Goal: Information Seeking & Learning: Learn about a topic

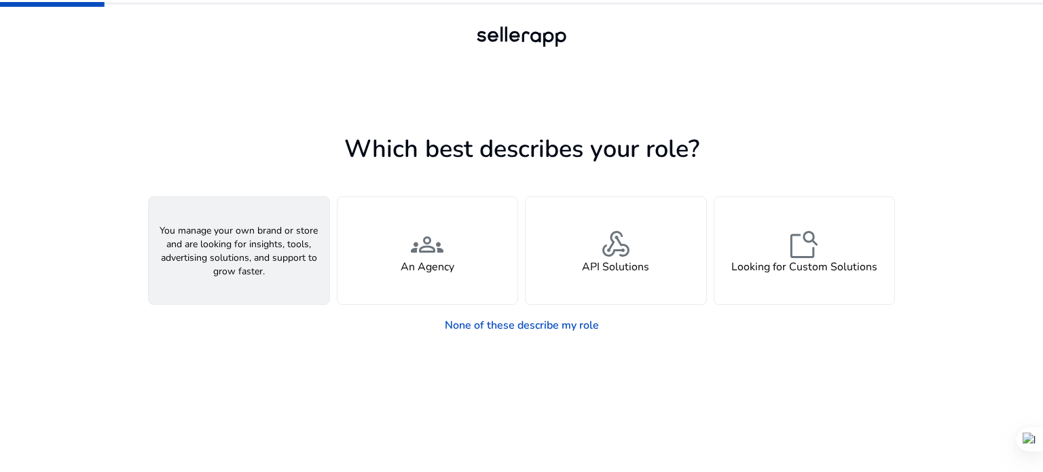
click at [282, 242] on div "person A Seller" at bounding box center [239, 250] width 181 height 107
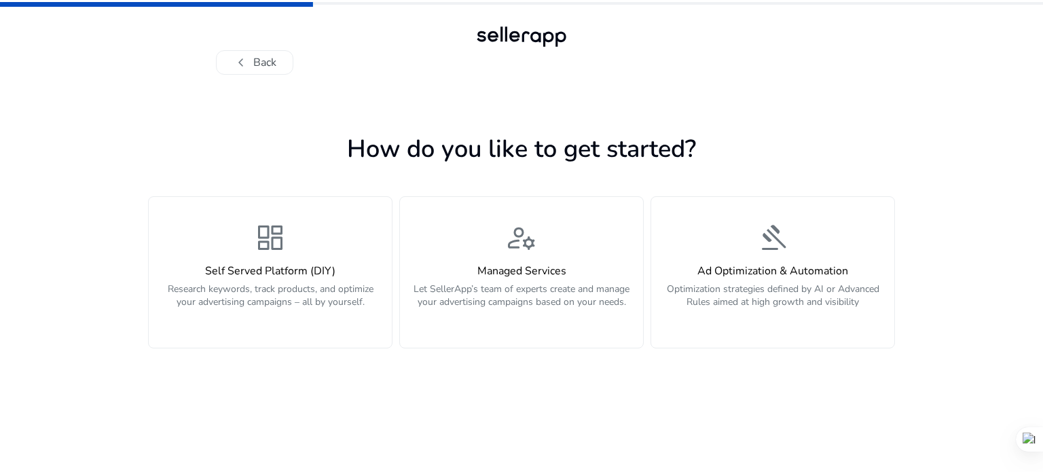
click at [282, 242] on span "dashboard" at bounding box center [270, 237] width 33 height 33
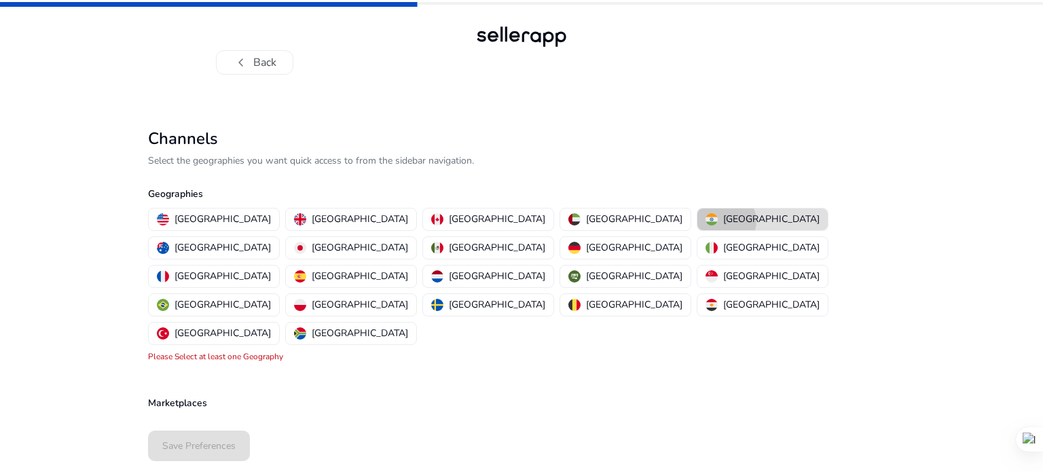
click at [723, 221] on p "[GEOGRAPHIC_DATA]" at bounding box center [771, 219] width 96 height 14
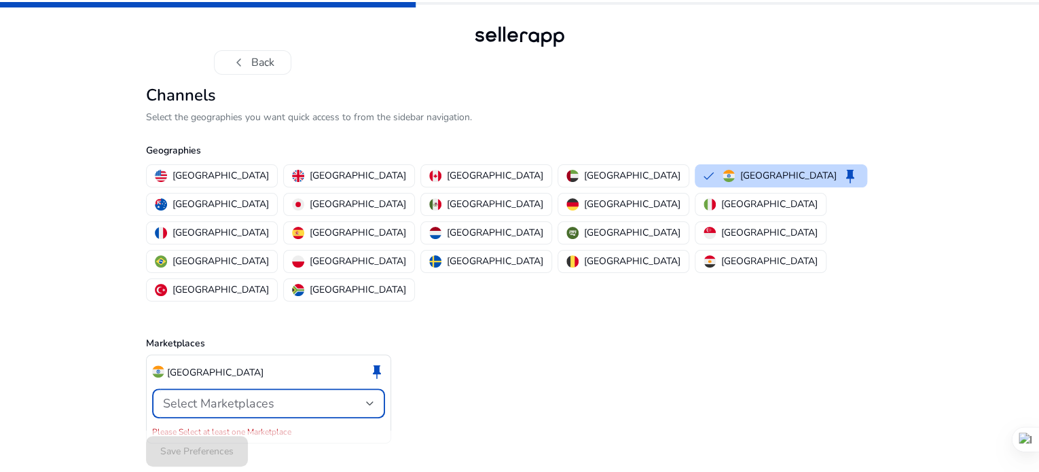
click at [368, 401] on div at bounding box center [370, 403] width 8 height 5
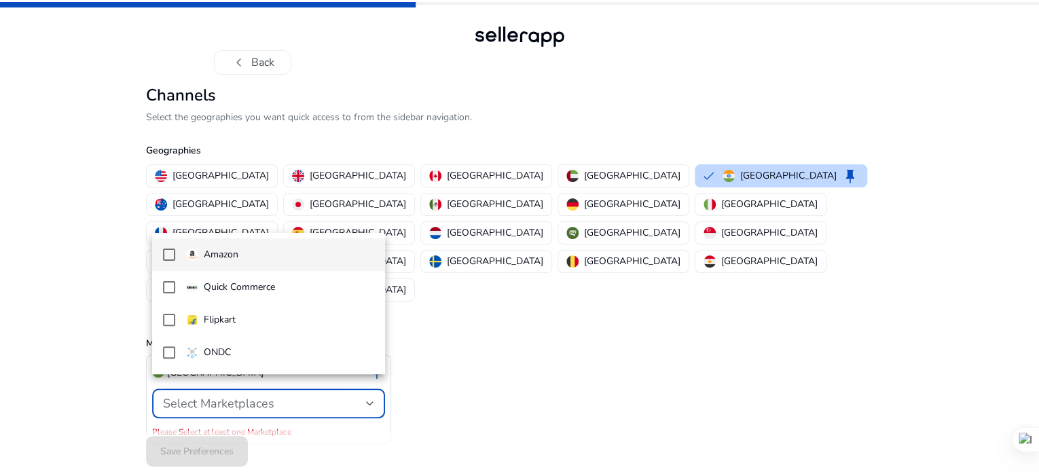
click at [166, 255] on mat-pseudo-checkbox at bounding box center [169, 254] width 12 height 12
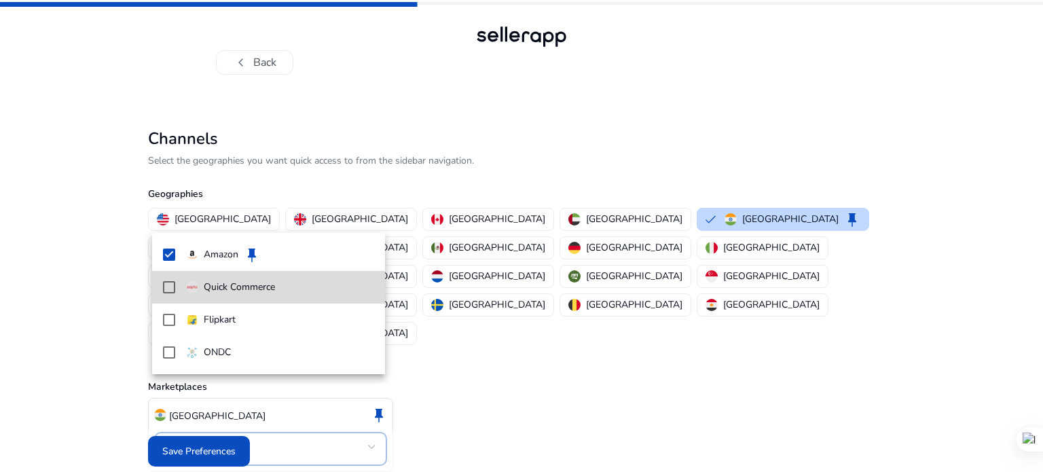
click at [167, 284] on mat-pseudo-checkbox at bounding box center [169, 287] width 12 height 12
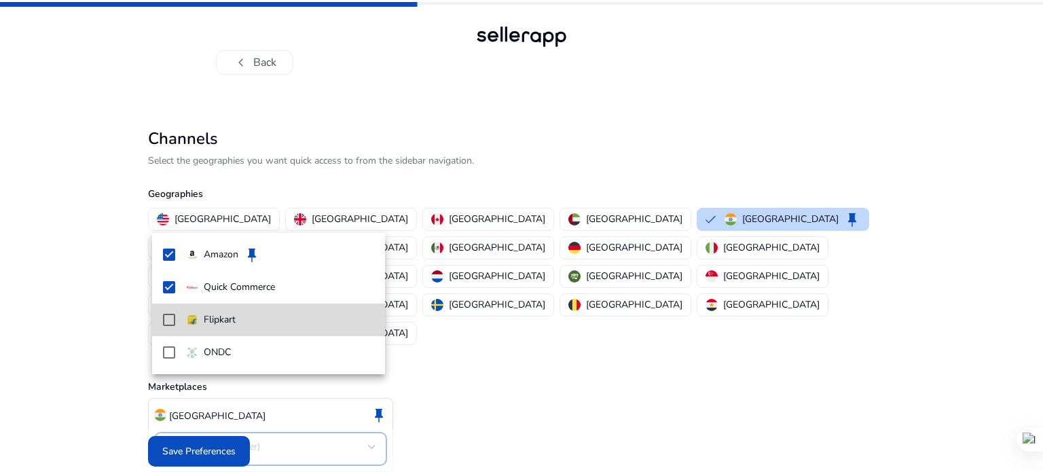
click at [181, 322] on mat-option "Flipkart" at bounding box center [269, 319] width 234 height 33
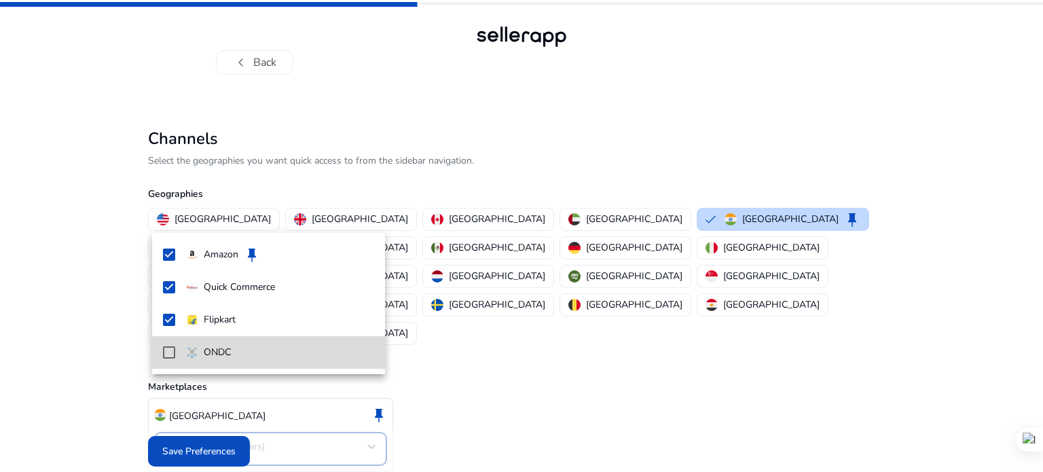
click at [172, 354] on mat-pseudo-checkbox at bounding box center [169, 352] width 12 height 12
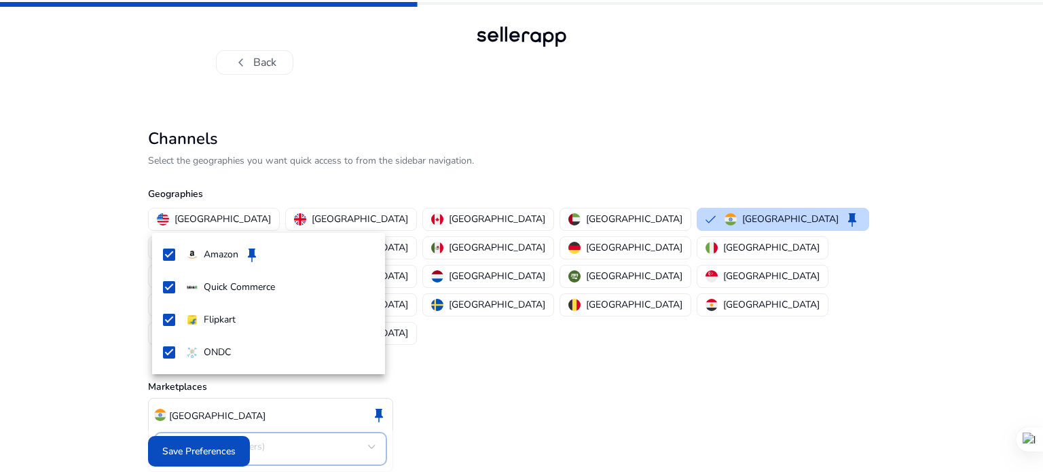
click at [198, 445] on div at bounding box center [521, 236] width 1043 height 472
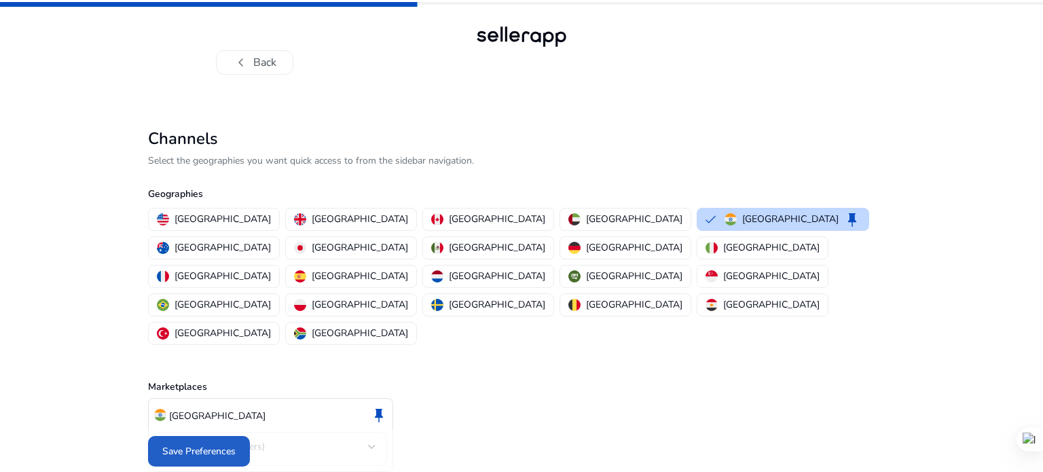
click at [198, 445] on span "Save Preferences" at bounding box center [198, 451] width 73 height 14
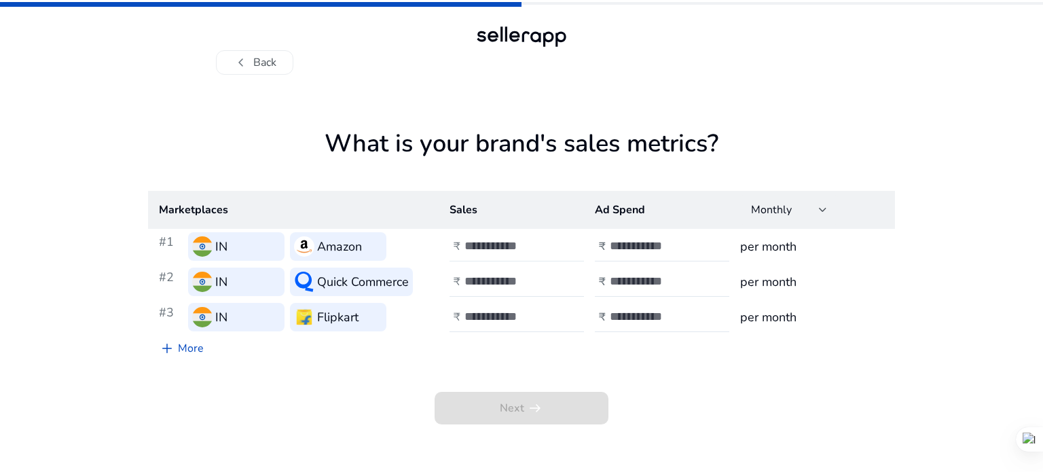
click at [493, 253] on div at bounding box center [525, 247] width 122 height 30
type input "**"
click at [629, 244] on input "number" at bounding box center [656, 245] width 92 height 15
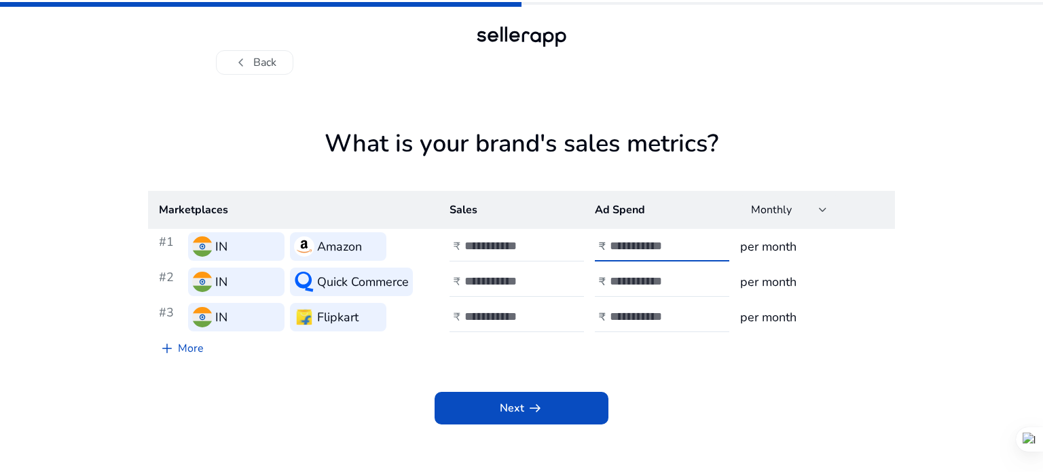
type input "**"
click at [754, 240] on h3 "per month" at bounding box center [812, 246] width 144 height 19
click at [767, 250] on h3 "per month" at bounding box center [812, 246] width 144 height 19
click at [493, 279] on input "number" at bounding box center [510, 281] width 92 height 15
type input "**"
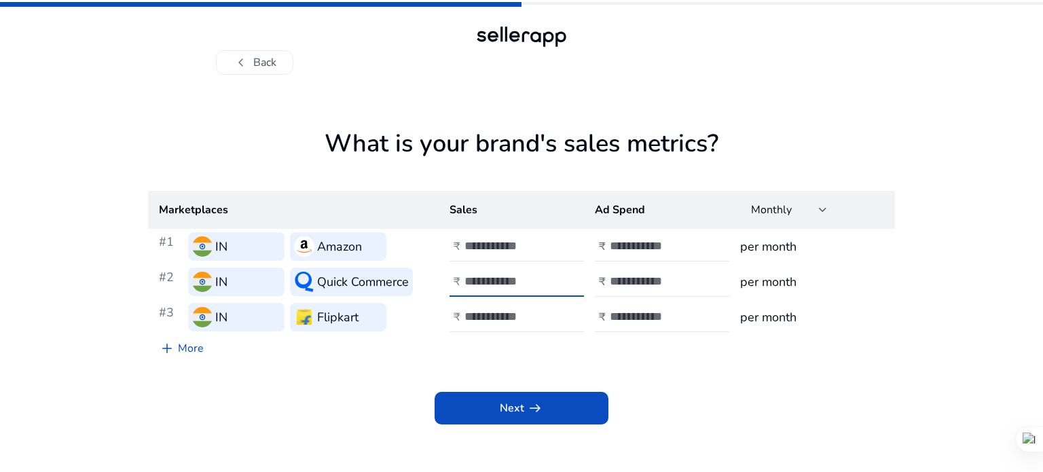
click at [617, 285] on input "number" at bounding box center [656, 281] width 92 height 15
type input "**"
click at [504, 313] on input "number" at bounding box center [510, 316] width 92 height 15
type input "**"
click at [631, 316] on input "number" at bounding box center [656, 316] width 92 height 15
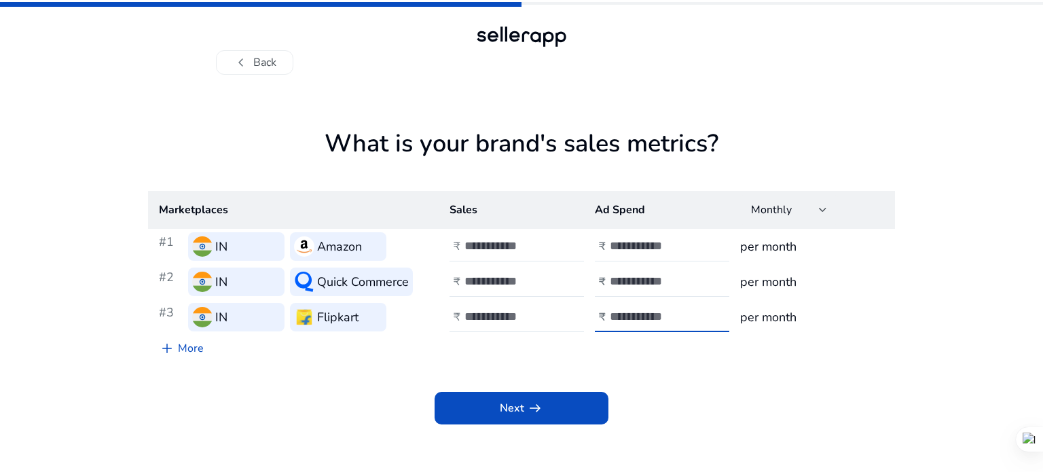
type input "**"
click at [761, 250] on h3 "per month" at bounding box center [812, 246] width 144 height 19
click at [191, 351] on link "add More" at bounding box center [181, 348] width 67 height 27
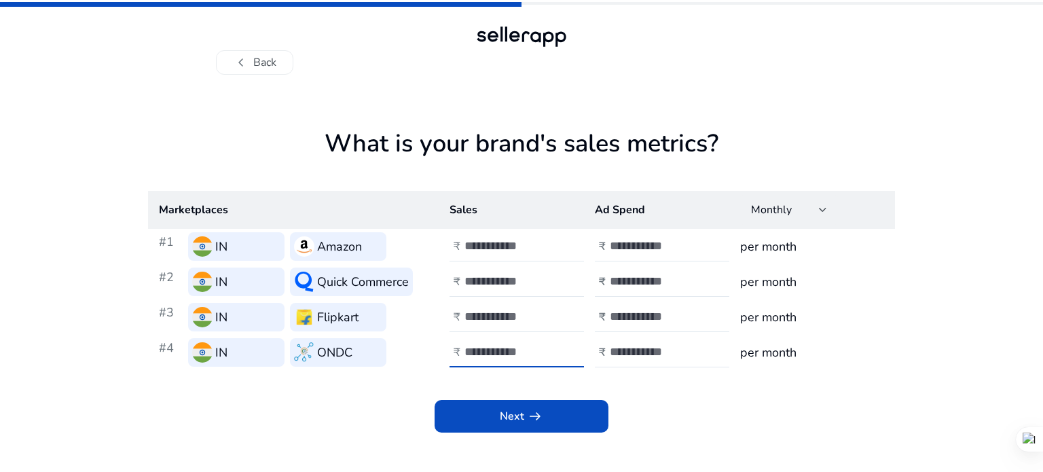
click at [485, 349] on input "number" at bounding box center [510, 351] width 92 height 15
type input "**"
click at [634, 350] on input "number" at bounding box center [656, 351] width 92 height 15
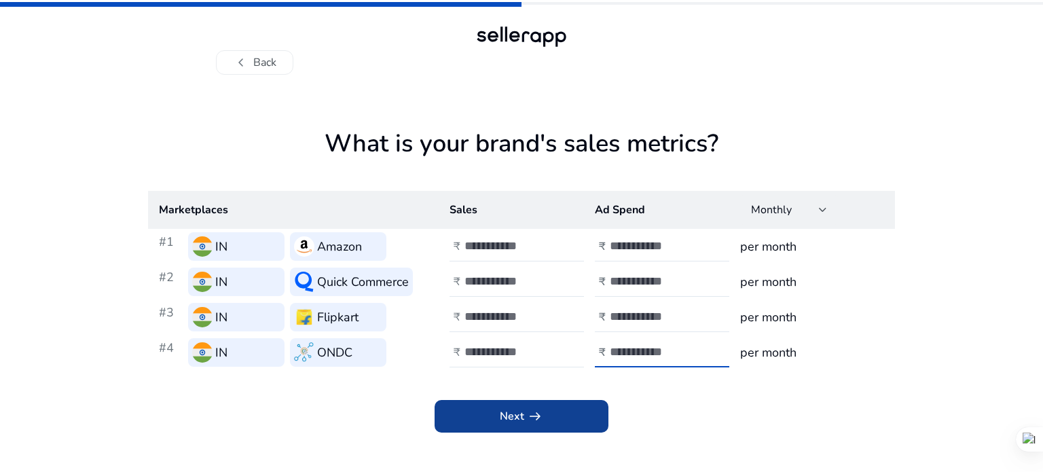
type input "**"
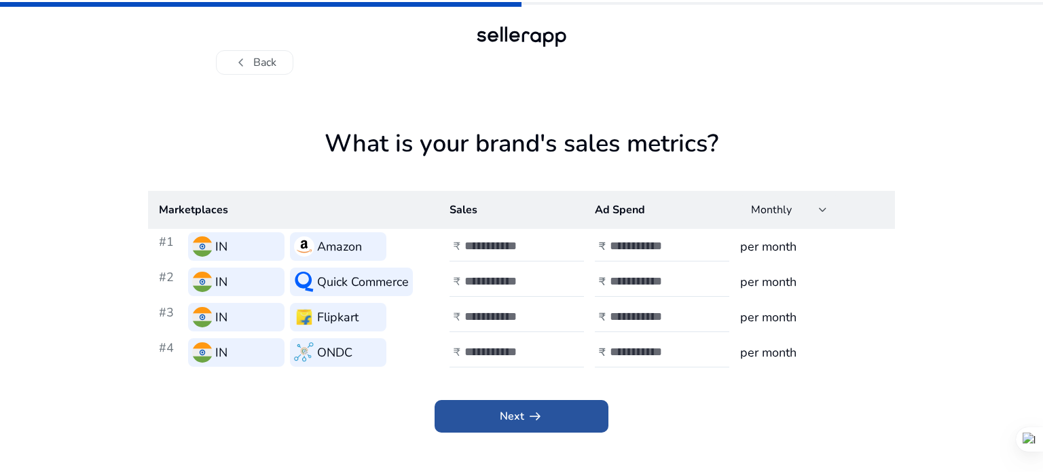
click at [524, 418] on app-icon "arrow_right_alt" at bounding box center [533, 416] width 19 height 16
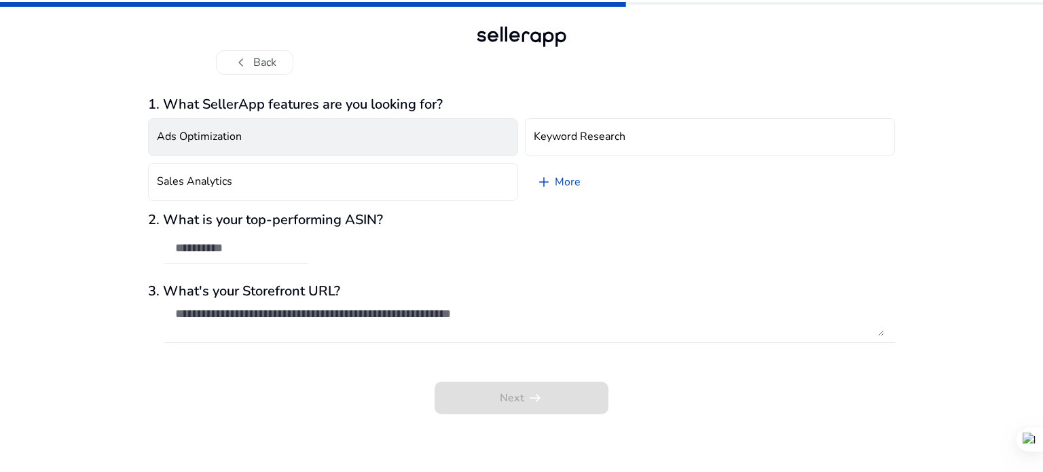
click at [335, 138] on button "Ads Optimization" at bounding box center [333, 137] width 370 height 38
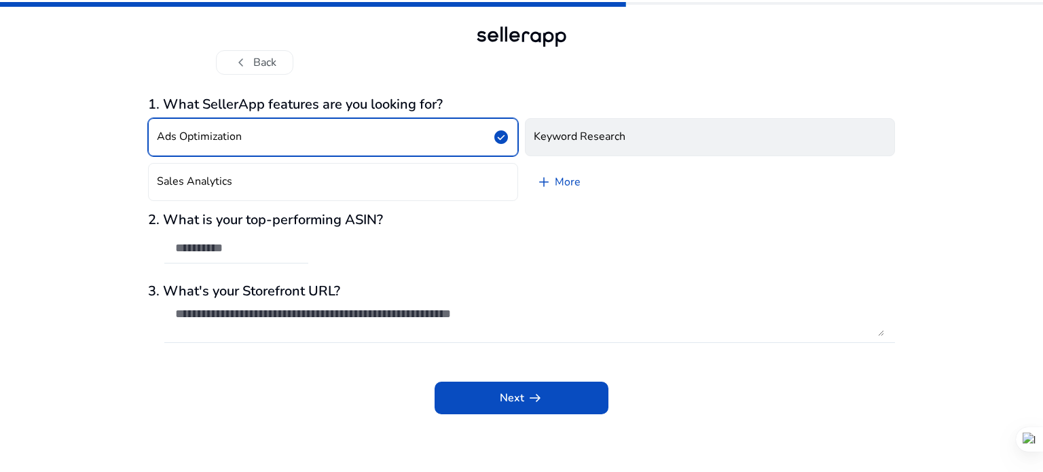
click at [543, 140] on h4 "Keyword Research" at bounding box center [580, 136] width 92 height 13
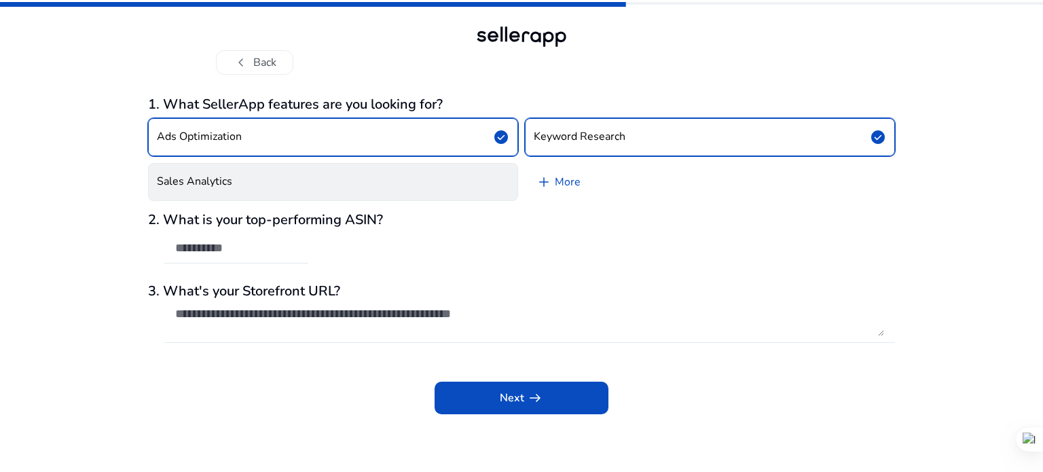
click at [413, 185] on button "Sales Analytics" at bounding box center [333, 182] width 370 height 38
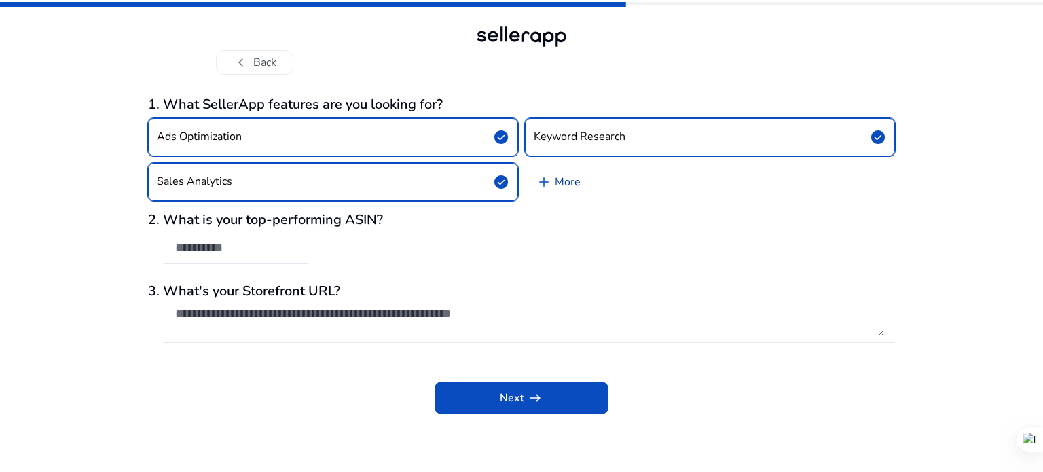
click at [546, 184] on span "add" at bounding box center [544, 182] width 16 height 16
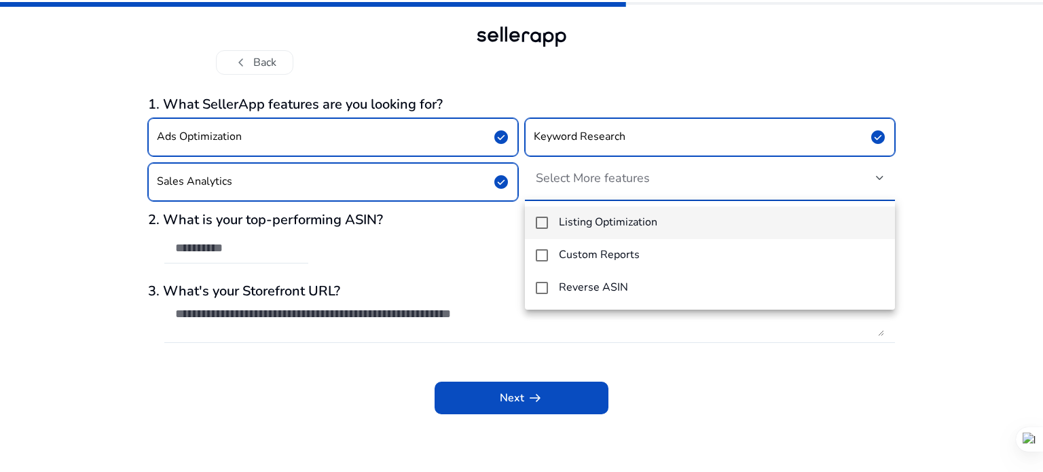
click at [480, 217] on div at bounding box center [521, 236] width 1043 height 472
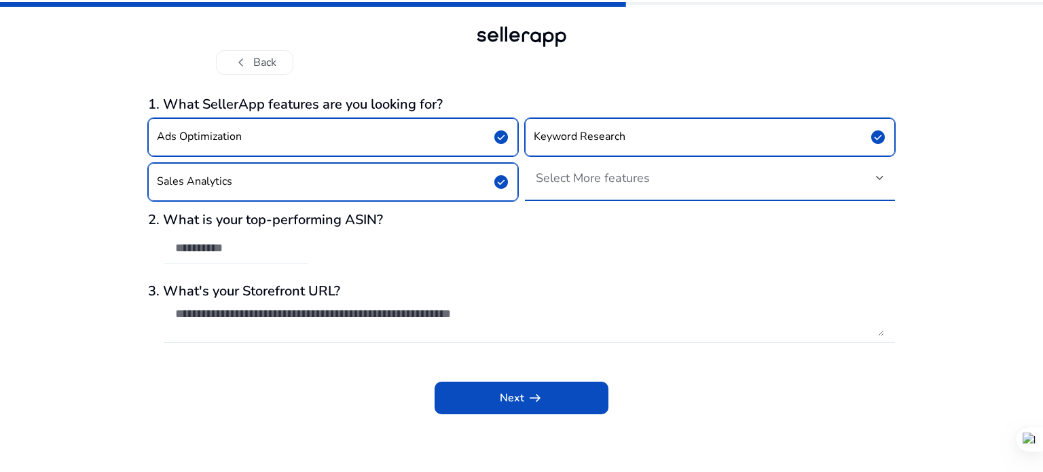
click at [604, 183] on span "Select More features" at bounding box center [593, 178] width 114 height 16
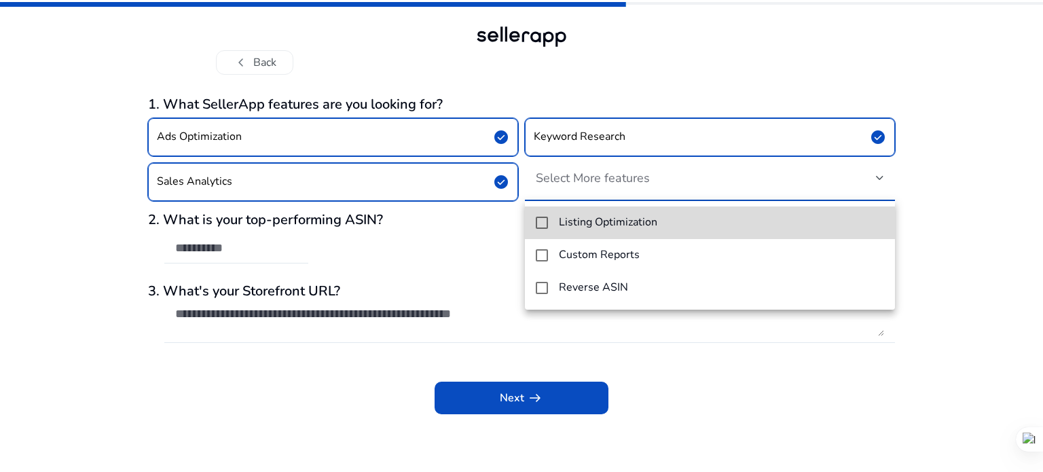
click at [546, 229] on mat-option "Listing Optimization" at bounding box center [710, 222] width 370 height 33
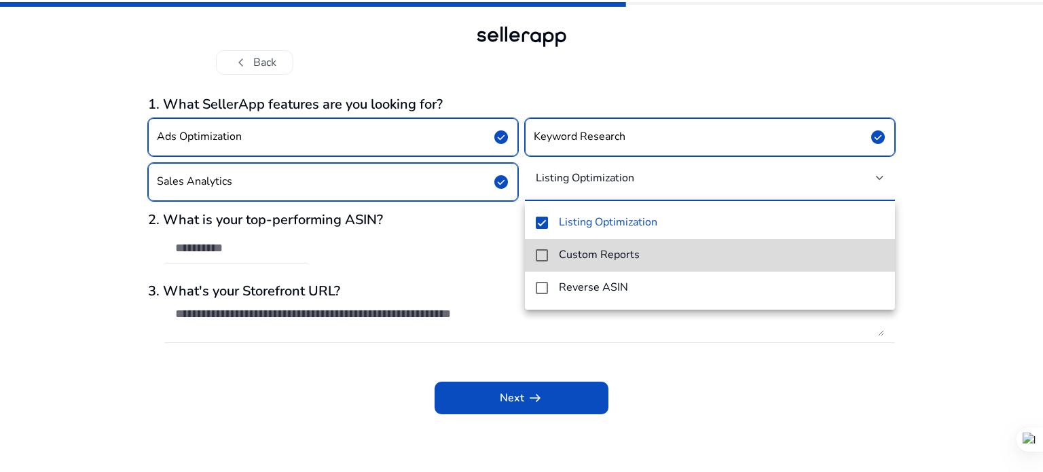
click at [547, 252] on mat-pseudo-checkbox at bounding box center [542, 255] width 12 height 12
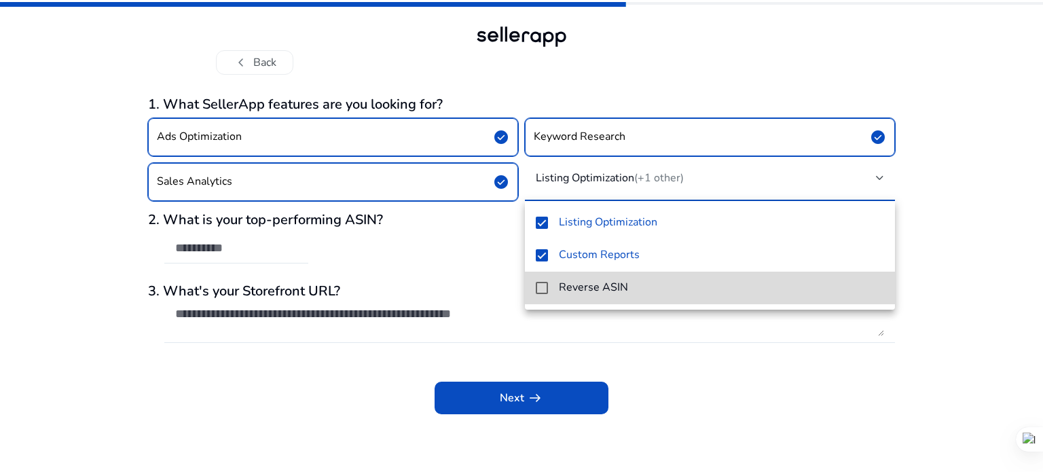
click at [547, 293] on mat-pseudo-checkbox at bounding box center [542, 288] width 12 height 12
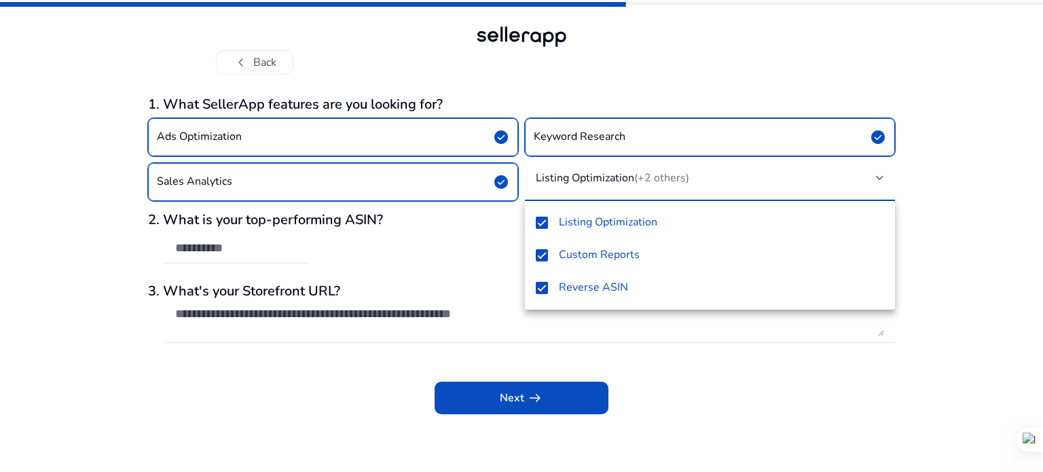
click at [457, 222] on div at bounding box center [521, 236] width 1043 height 472
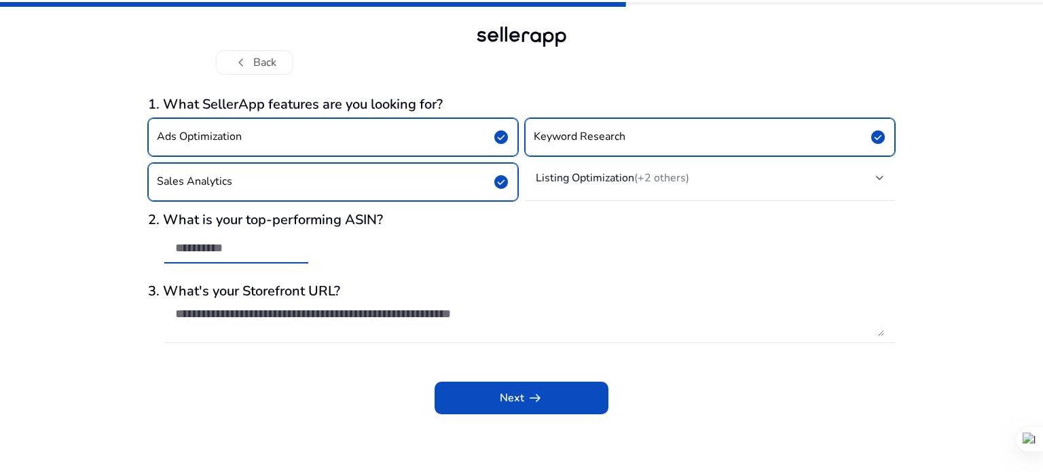
click at [257, 244] on input "text" at bounding box center [236, 247] width 122 height 15
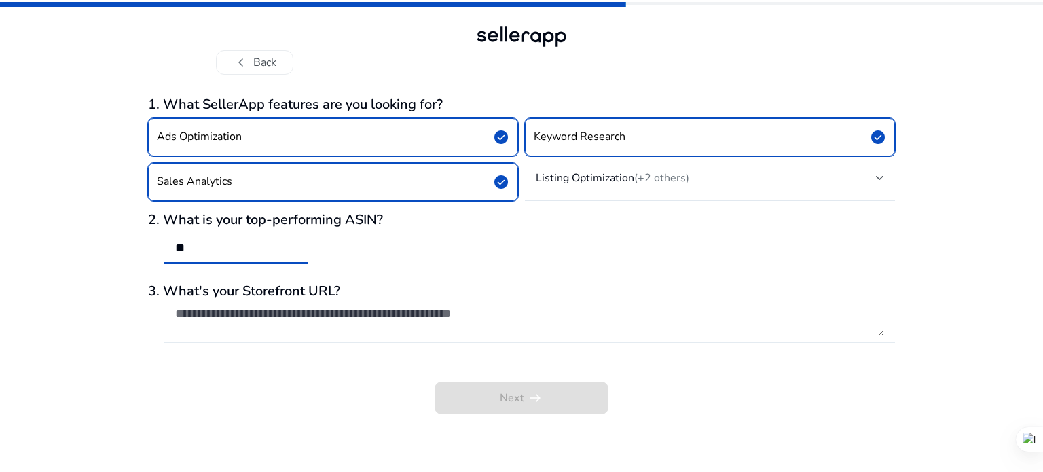
click at [255, 332] on textarea at bounding box center [529, 321] width 709 height 30
click at [242, 248] on input "**" at bounding box center [236, 247] width 122 height 15
type input "*"
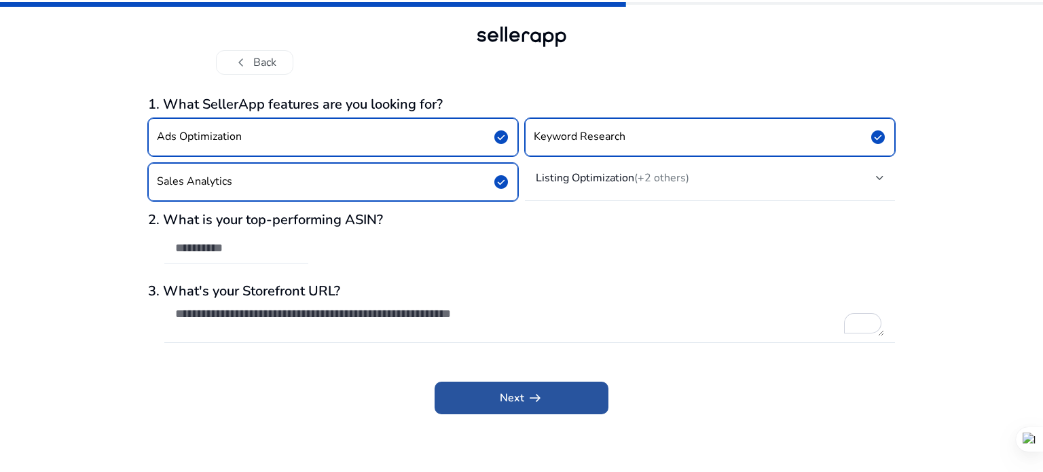
click at [459, 403] on span at bounding box center [522, 398] width 174 height 33
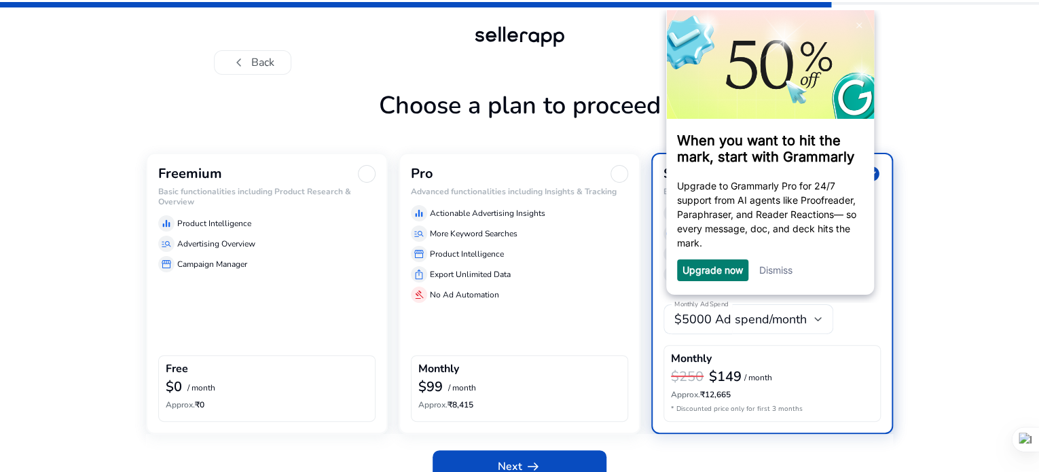
click at [790, 275] on link "Dismiss" at bounding box center [775, 270] width 33 height 12
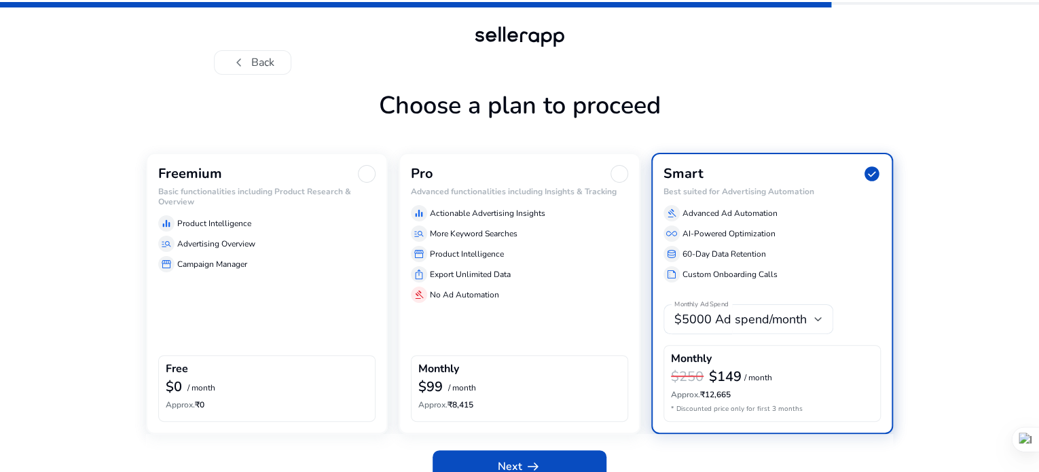
click at [204, 206] on h6 "Basic functionalities including Product Research & Overview" at bounding box center [266, 197] width 217 height 20
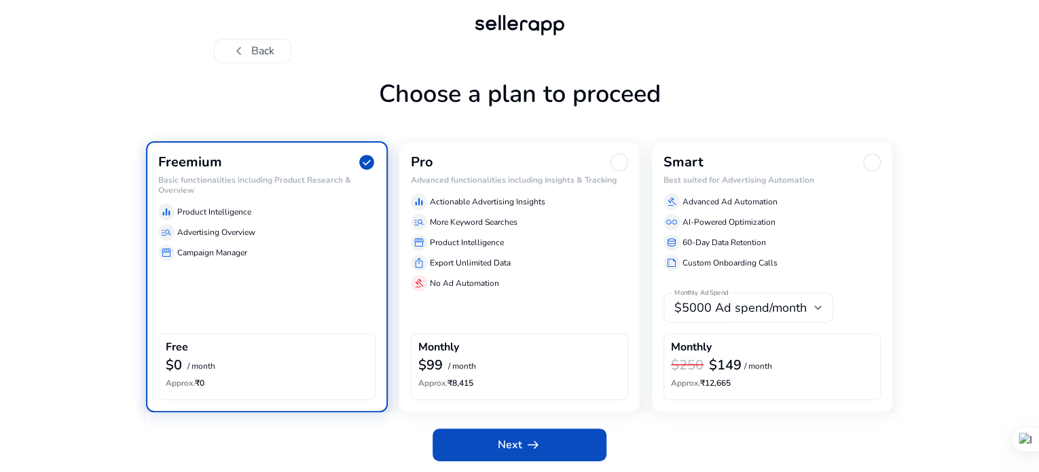
scroll to position [54, 0]
click at [557, 447] on span at bounding box center [519, 444] width 174 height 33
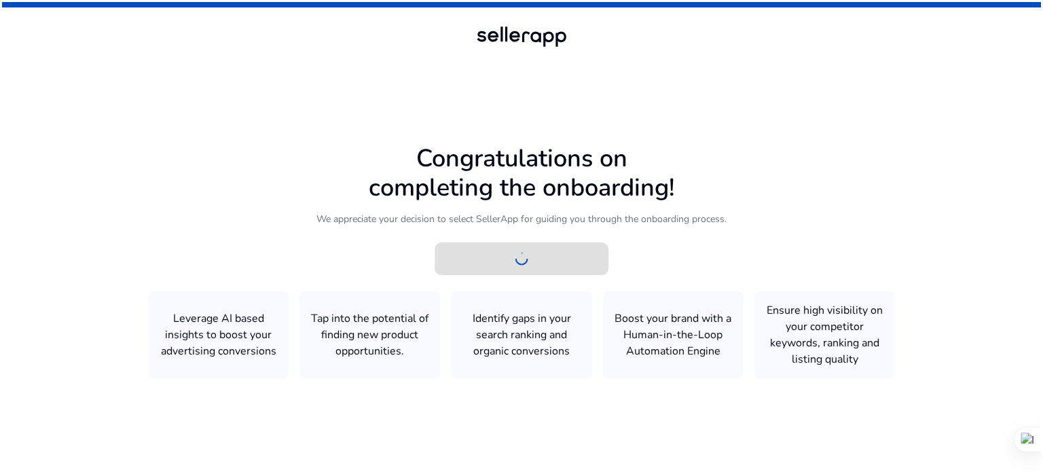
scroll to position [0, 0]
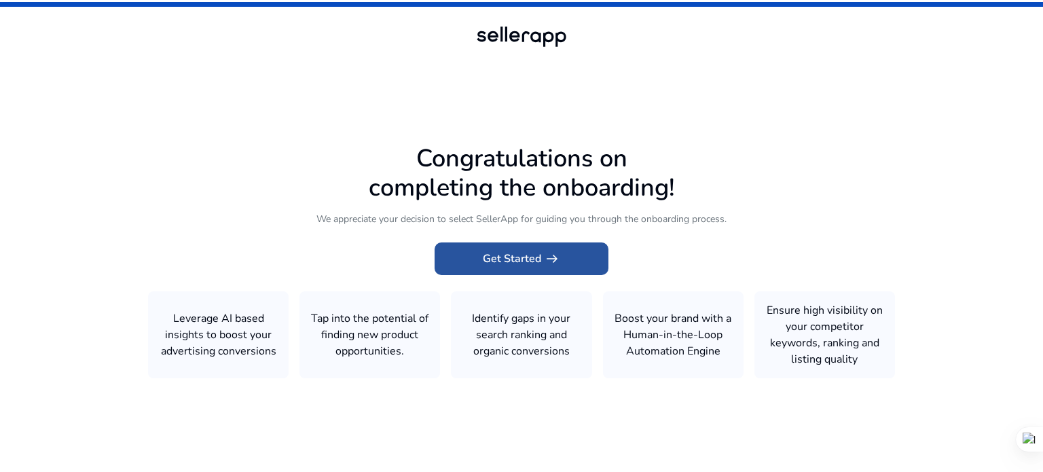
click at [526, 269] on span at bounding box center [522, 258] width 174 height 33
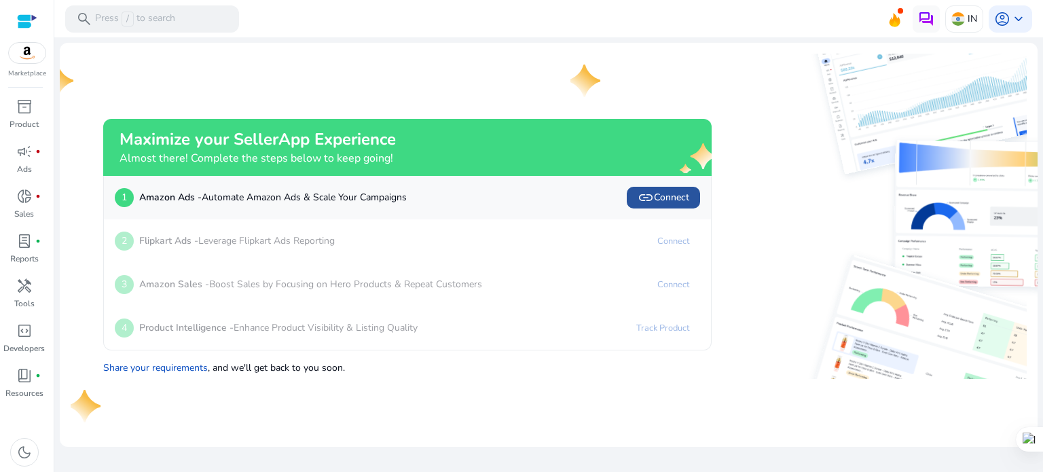
click at [670, 201] on span "link Connect" at bounding box center [664, 197] width 52 height 16
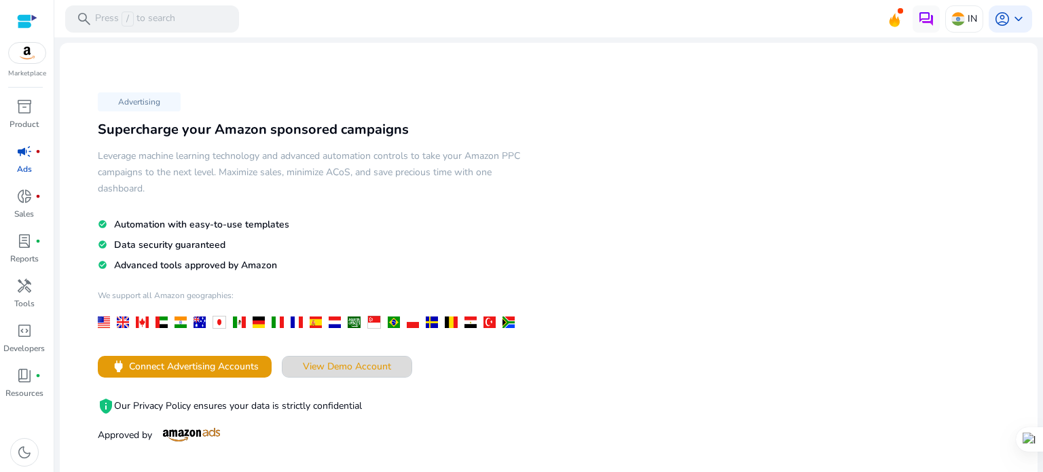
click at [334, 368] on span "View Demo Account" at bounding box center [347, 366] width 88 height 14
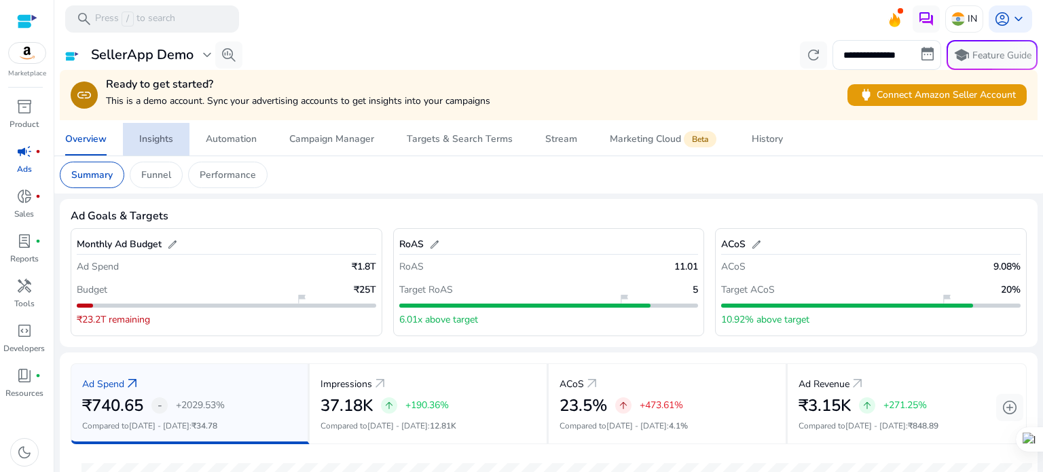
click at [160, 137] on div "Insights" at bounding box center [156, 139] width 34 height 10
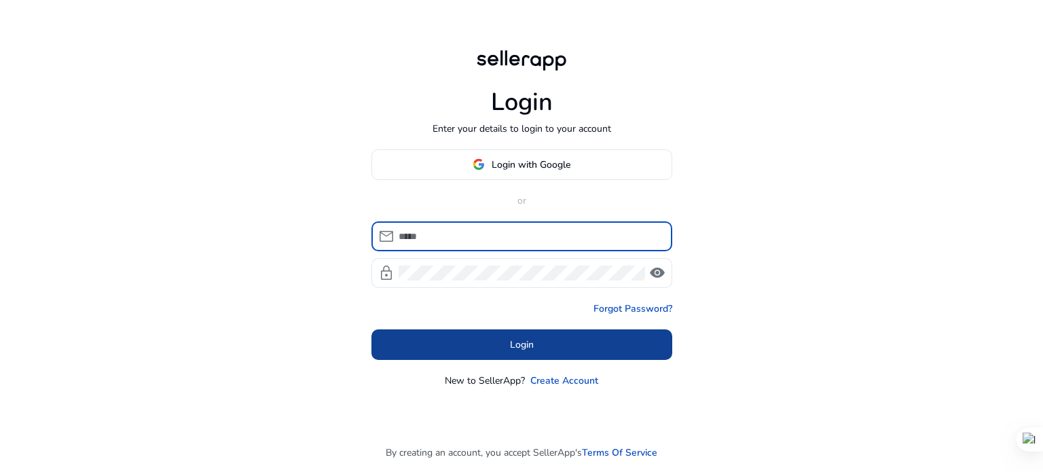
type input "**********"
click at [556, 345] on span at bounding box center [521, 344] width 301 height 33
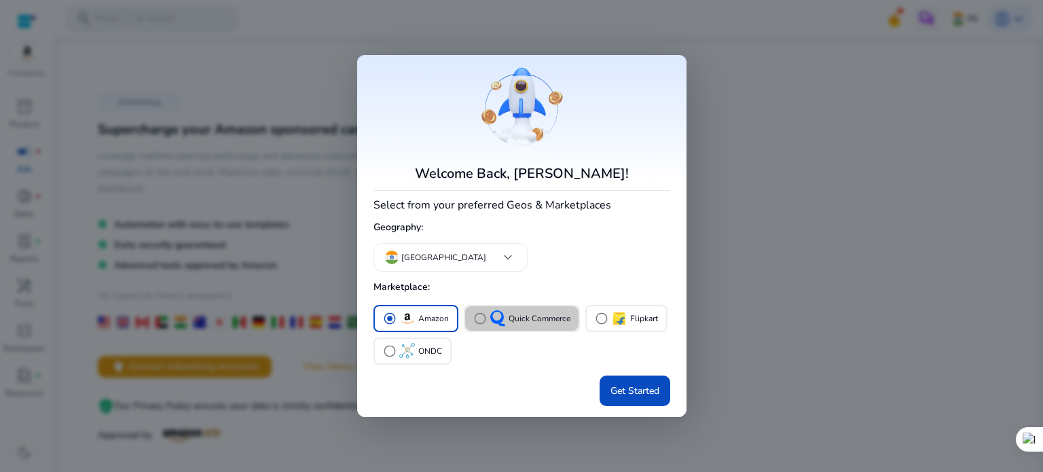
click at [479, 318] on span "radio_button_unchecked" at bounding box center [480, 319] width 14 height 14
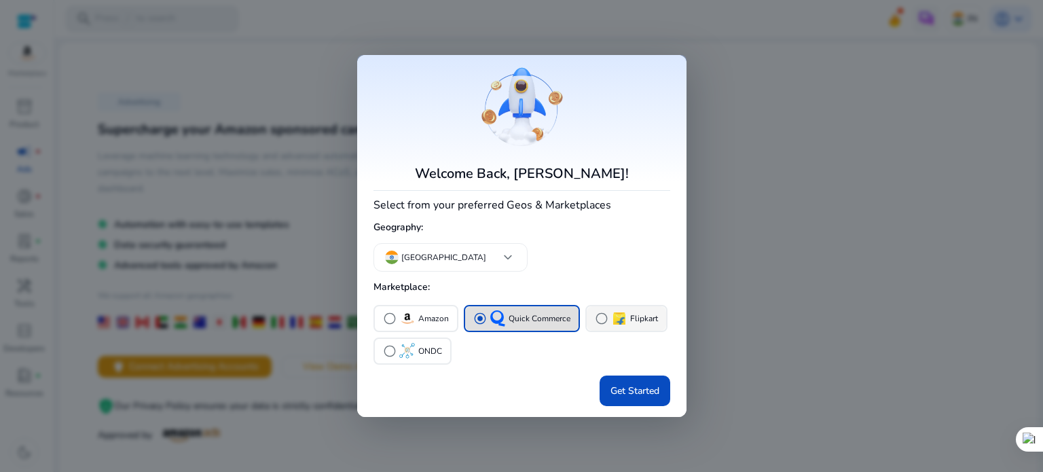
click at [599, 316] on span "radio_button_unchecked" at bounding box center [602, 319] width 14 height 14
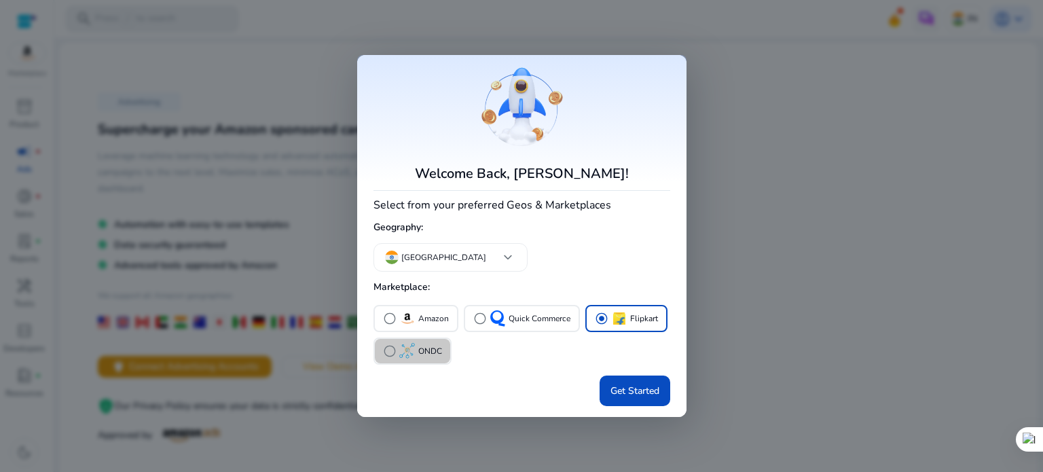
click at [392, 351] on span "radio_button_unchecked" at bounding box center [390, 351] width 14 height 14
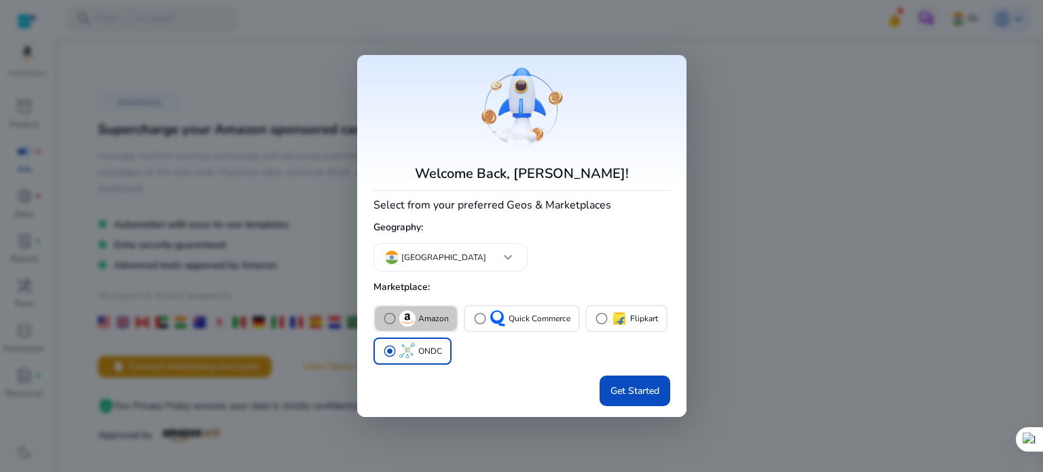
click at [391, 317] on span "radio_button_unchecked" at bounding box center [390, 319] width 14 height 14
click at [599, 318] on span "radio_button_unchecked" at bounding box center [602, 319] width 14 height 14
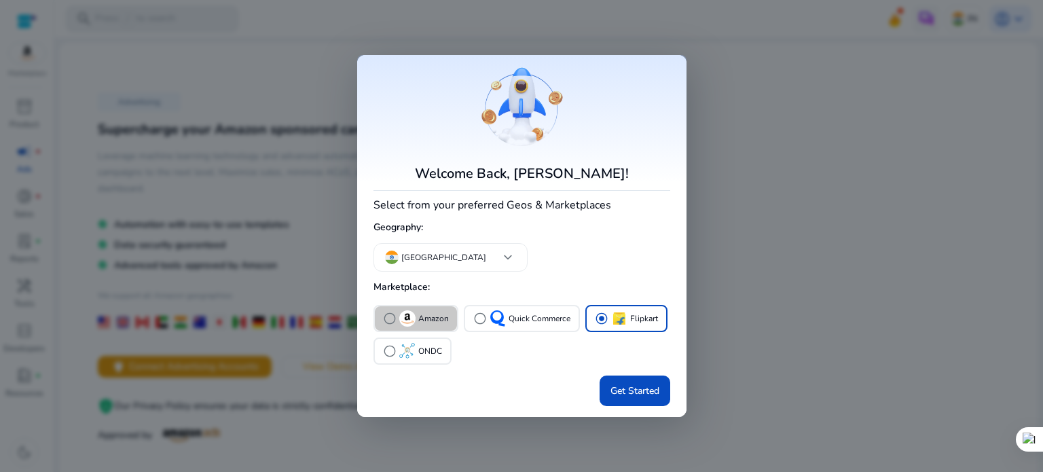
click at [388, 319] on span "radio_button_unchecked" at bounding box center [390, 319] width 14 height 14
click at [595, 318] on span "radio_button_unchecked" at bounding box center [602, 319] width 14 height 14
click at [388, 318] on span "radio_button_unchecked" at bounding box center [390, 319] width 14 height 14
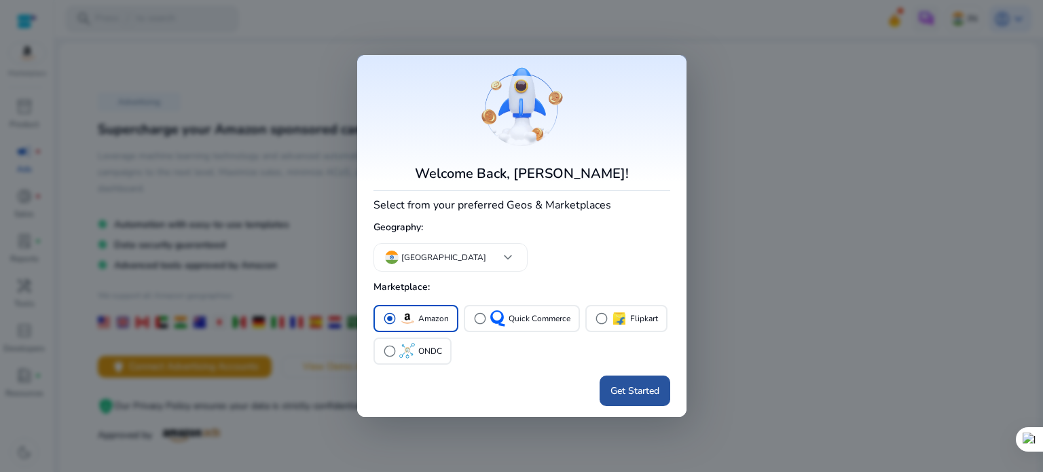
click at [640, 398] on span at bounding box center [635, 391] width 71 height 33
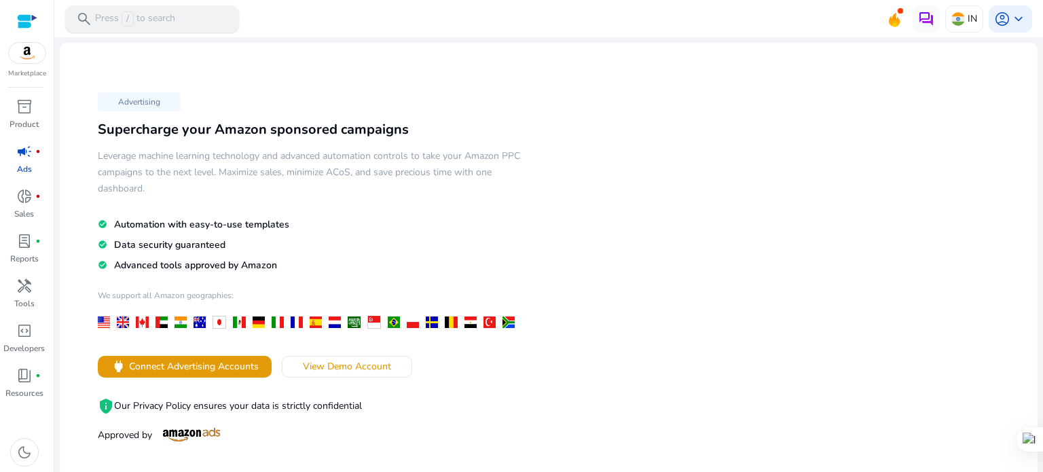
click at [155, 16] on p "Press / to search" at bounding box center [135, 19] width 80 height 15
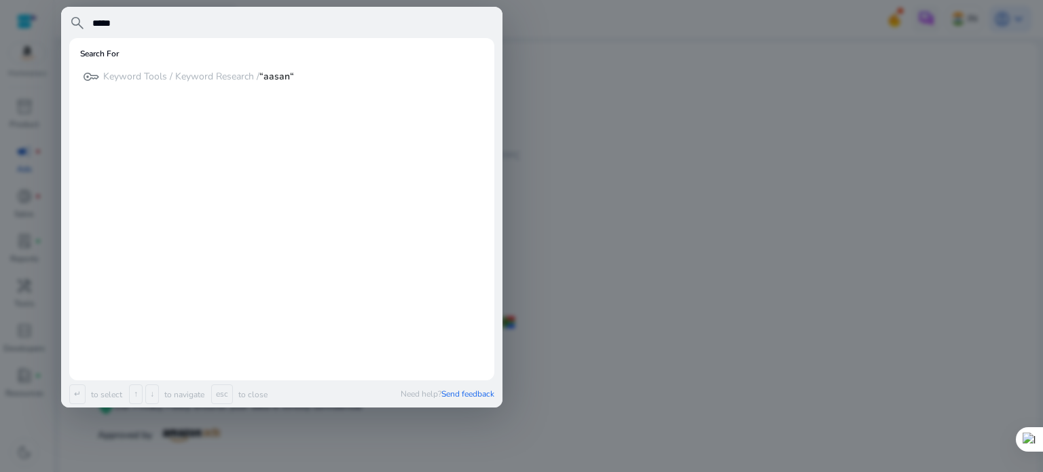
type input "*****"
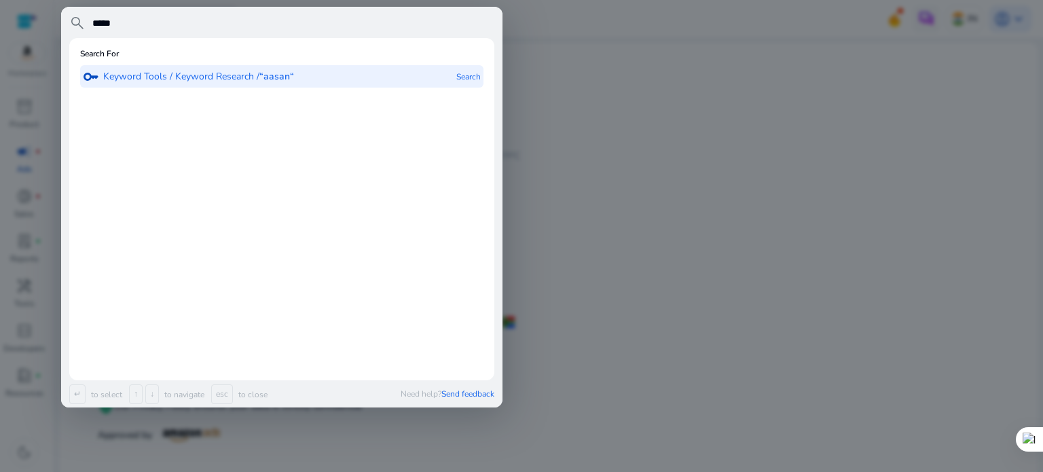
click at [155, 75] on p "Keyword Tools / Keyword Research / “aasan“" at bounding box center [198, 77] width 191 height 14
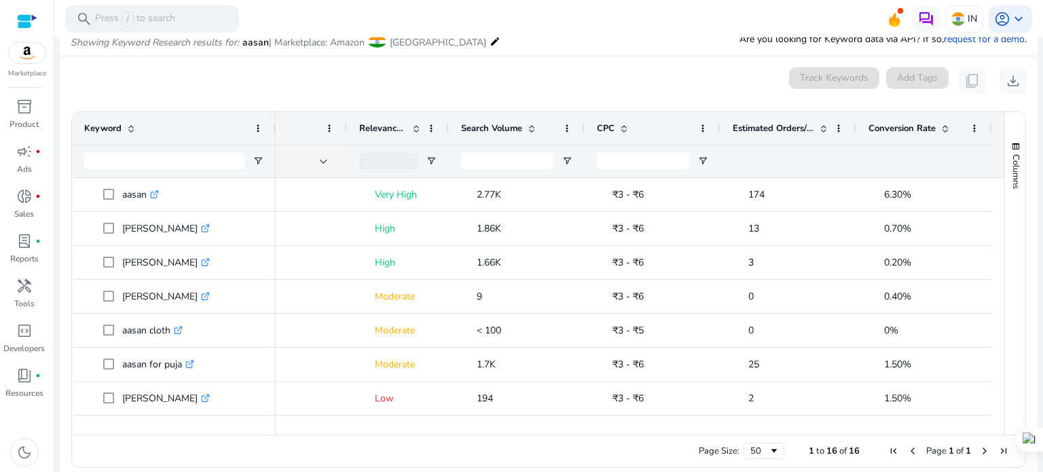
scroll to position [0, 201]
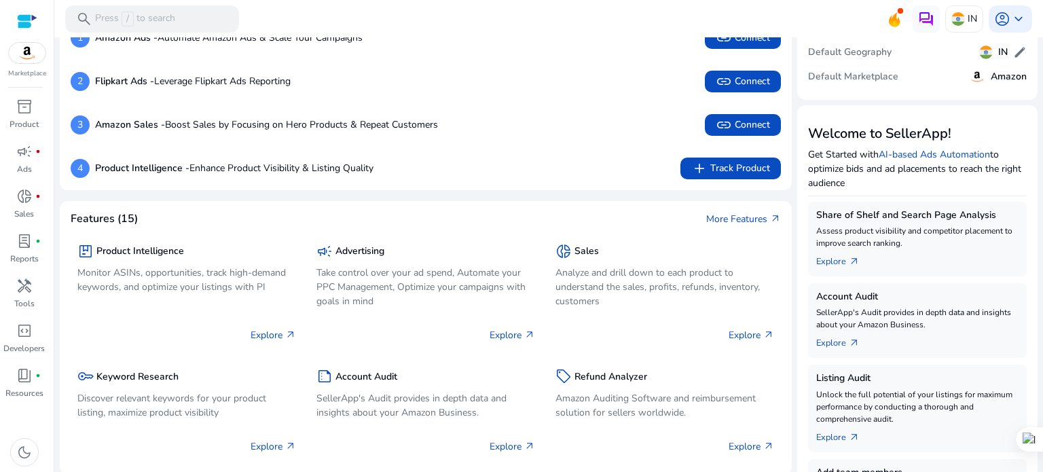
scroll to position [101, 0]
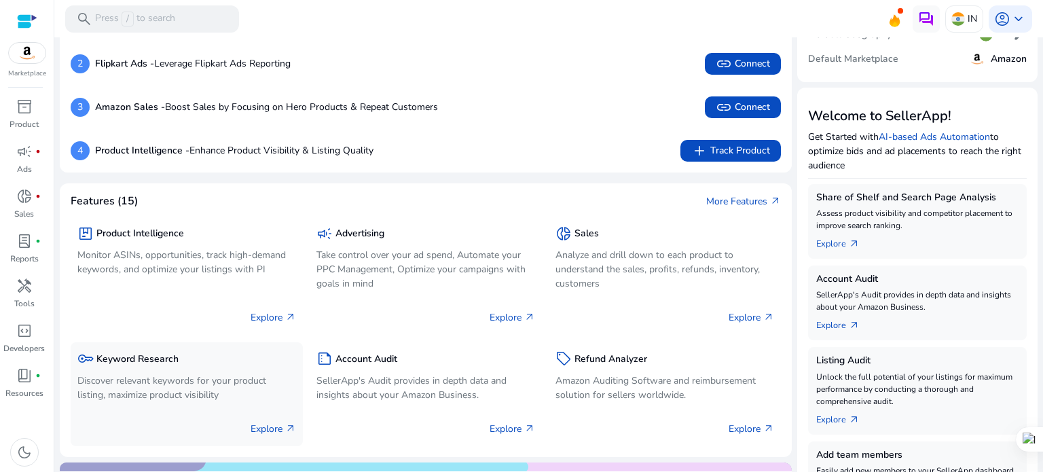
click at [138, 371] on div "key Keyword Research Discover relevant keywords for your product listing, maxim…" at bounding box center [186, 377] width 219 height 57
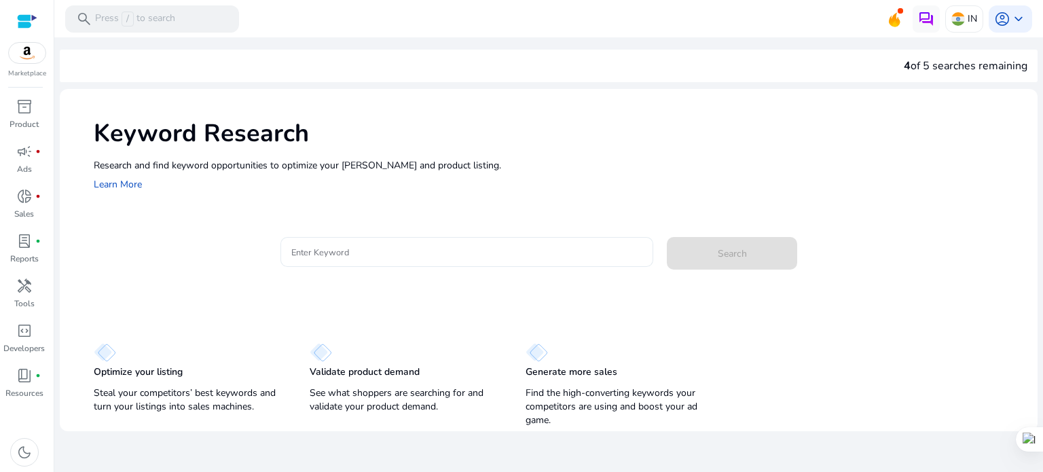
click at [344, 243] on div at bounding box center [467, 252] width 352 height 30
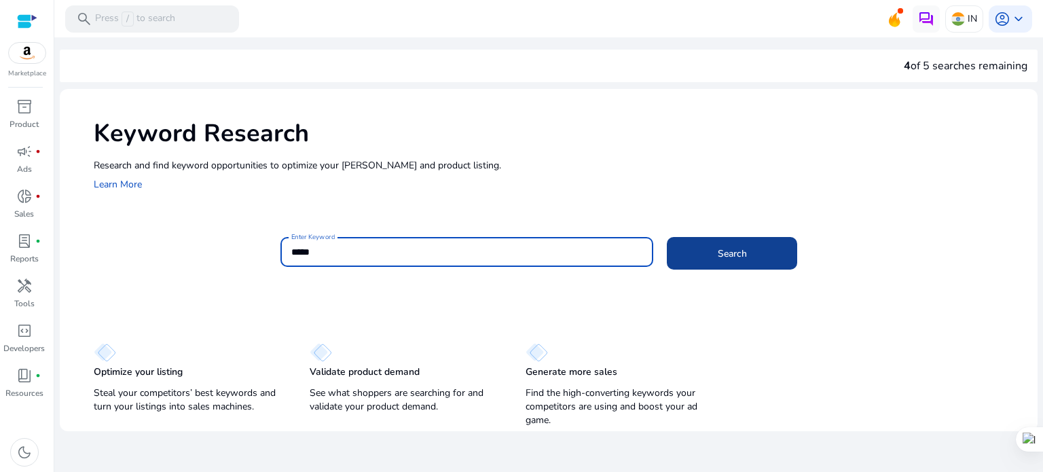
type input "*****"
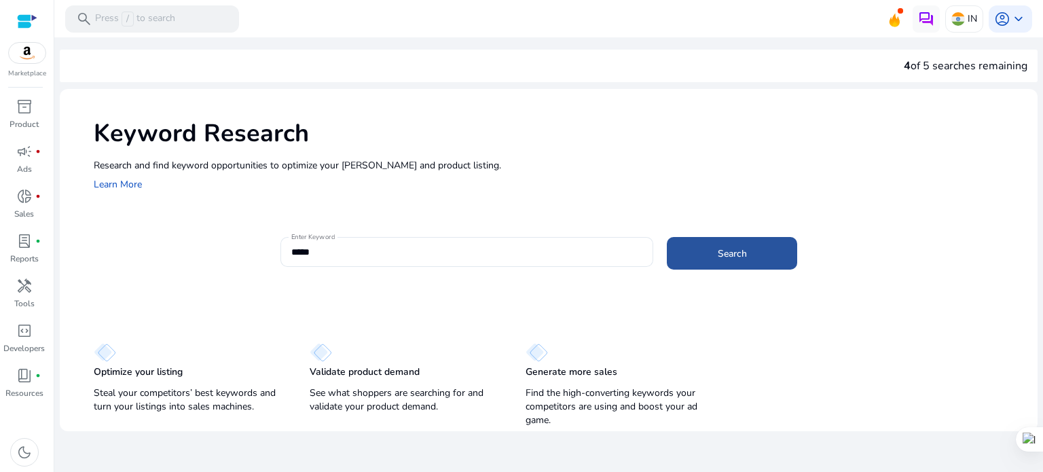
click at [679, 257] on span at bounding box center [732, 253] width 130 height 33
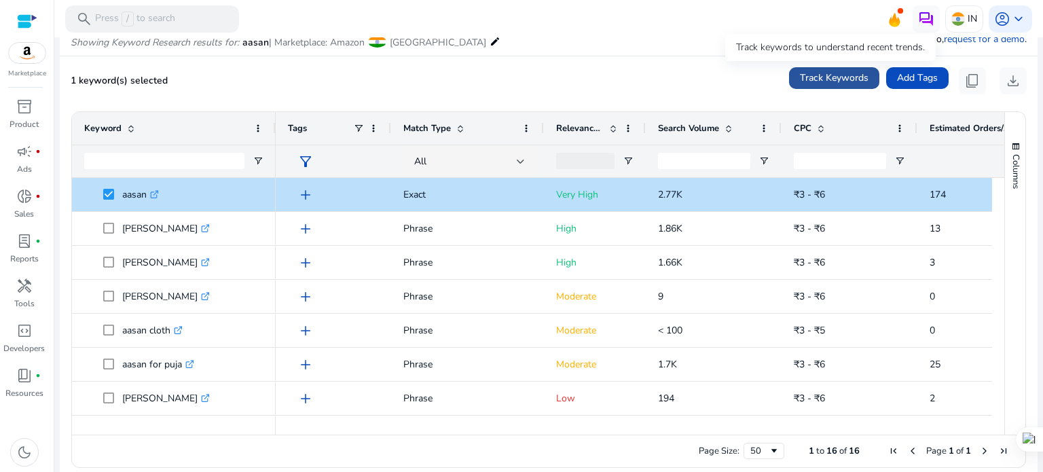
click at [840, 76] on span "Track Keywords" at bounding box center [834, 78] width 69 height 14
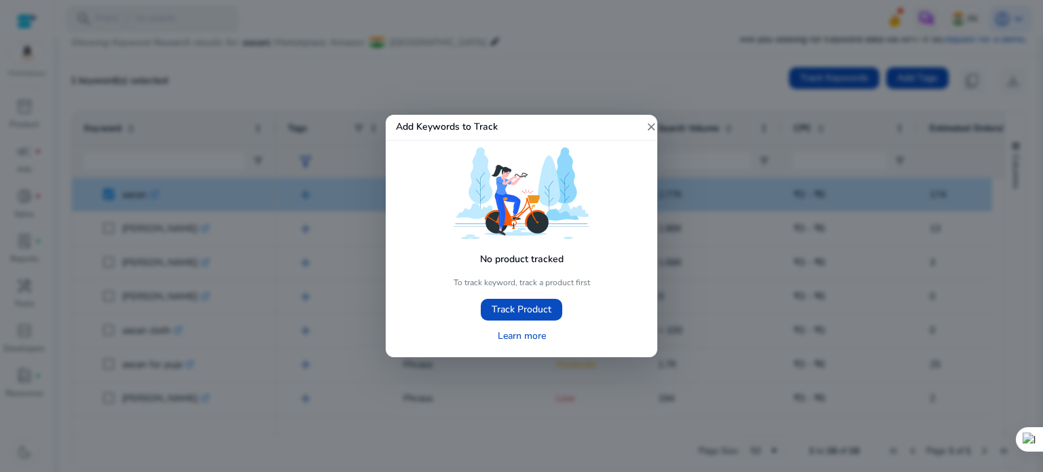
click at [649, 125] on mat-icon "close" at bounding box center [651, 127] width 12 height 12
